Goal: Transaction & Acquisition: Book appointment/travel/reservation

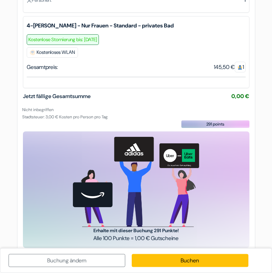
scroll to position [136, 0]
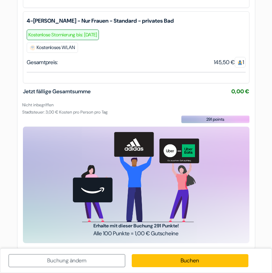
click at [242, 237] on link "Buchen" at bounding box center [190, 260] width 117 height 13
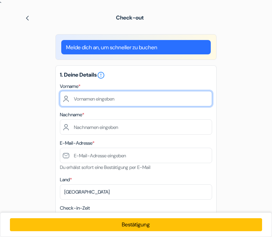
click at [151, 97] on input "text" at bounding box center [136, 98] width 152 height 15
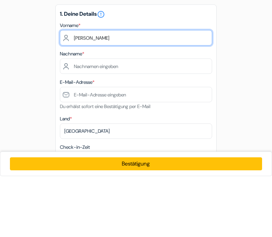
type input "Kaya"
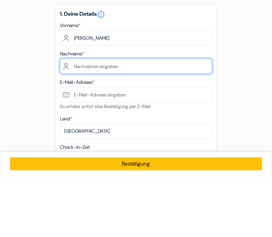
click at [140, 119] on input "text" at bounding box center [136, 126] width 152 height 15
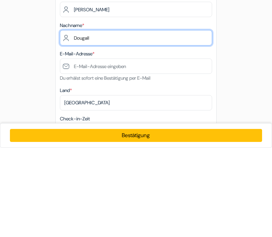
type input "Dougall"
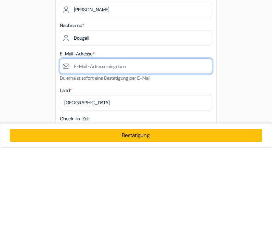
click at [177, 148] on input "text" at bounding box center [136, 155] width 152 height 15
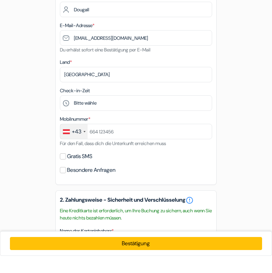
scroll to position [118, 0]
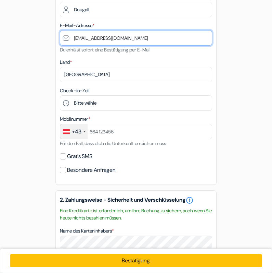
type input "[EMAIL_ADDRESS][DOMAIN_NAME]"
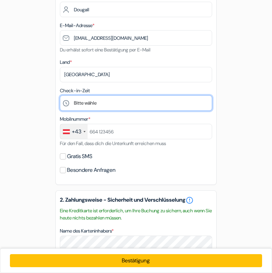
click at [160, 105] on select "Bitte wähle 1:00 2:00 3:00 4:00 5:00 6:00 7:00 8:00 9:00 10:00 11:00 12:00 13:0…" at bounding box center [136, 102] width 152 height 15
click at [153, 106] on select "Bitte wähle 1:00 2:00 3:00 4:00 5:00 6:00 7:00 8:00 9:00 10:00 11:00 12:00 13:0…" at bounding box center [136, 102] width 152 height 15
select select "9"
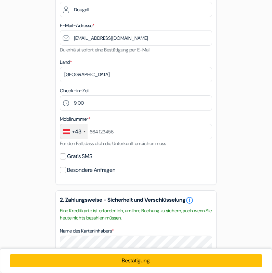
click at [81, 132] on div "+43" at bounding box center [77, 131] width 10 height 8
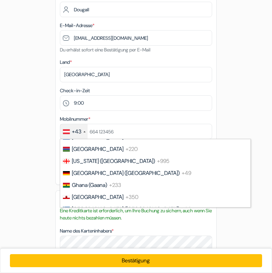
scroll to position [1011, 0]
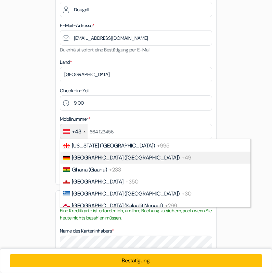
click at [129, 158] on span "Germany (Deutschland)" at bounding box center [126, 157] width 108 height 7
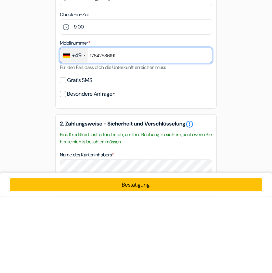
type input "17642586191"
click at [83, 151] on label "Gratis SMS" at bounding box center [79, 156] width 25 height 10
click at [66, 153] on input "Gratis SMS" at bounding box center [63, 156] width 6 height 6
checkbox input "true"
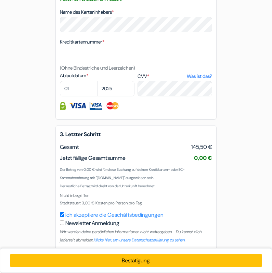
scroll to position [352, 0]
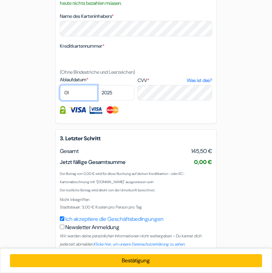
click at [79, 97] on select "01 02 03 04 05 06 07 08 09 10 11 12" at bounding box center [79, 92] width 38 height 15
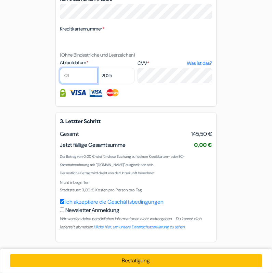
select select "05"
click at [122, 77] on select "2025 2026 2027 2028 2029 2030 2031 2032 2033 2034 2035 2036 2037 2038 2039 2040…" at bounding box center [116, 75] width 38 height 15
select select "2027"
click at [166, 237] on button "Bestätigung Loading..." at bounding box center [136, 260] width 252 height 13
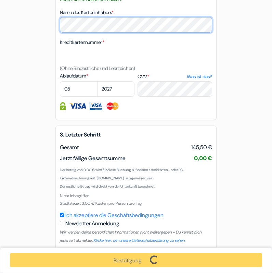
scroll to position [355, 0]
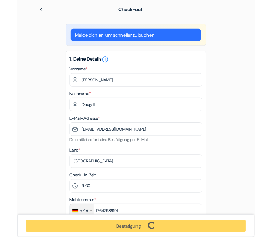
scroll to position [0, 0]
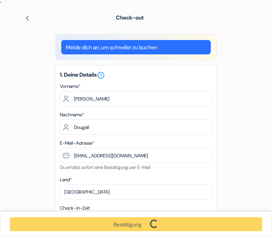
click at [29, 20] on img at bounding box center [27, 17] width 5 height 5
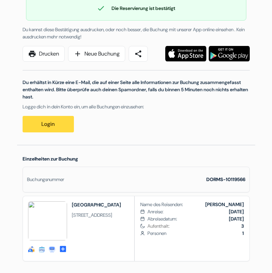
scroll to position [48, 0]
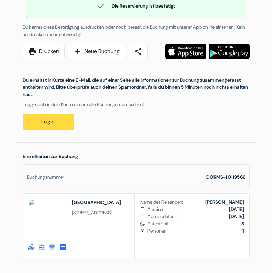
click at [236, 181] on div "Buchungsnummer DORMS-10119566" at bounding box center [136, 177] width 227 height 26
click at [219, 181] on div "Buchungsnummer DORMS-10119566" at bounding box center [136, 177] width 227 height 26
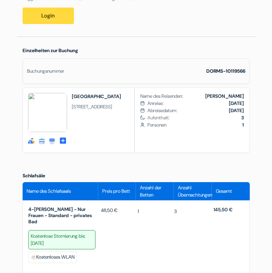
scroll to position [165, 0]
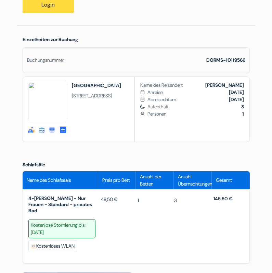
click at [86, 184] on div "Name des Schlafsaals" at bounding box center [61, 180] width 76 height 18
click at [68, 206] on span "4-[PERSON_NAME] - Nur Frauen - Standard - privates Bad" at bounding box center [63, 204] width 70 height 18
click at [60, 203] on span "4-[PERSON_NAME] - Nur Frauen - Standard - privates Bad" at bounding box center [63, 204] width 70 height 18
click at [63, 201] on span "4-[PERSON_NAME] - Nur Frauen - Standard - privates Bad" at bounding box center [63, 204] width 70 height 18
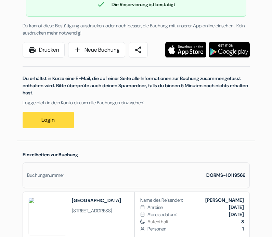
scroll to position [0, 0]
